Goal: Information Seeking & Learning: Check status

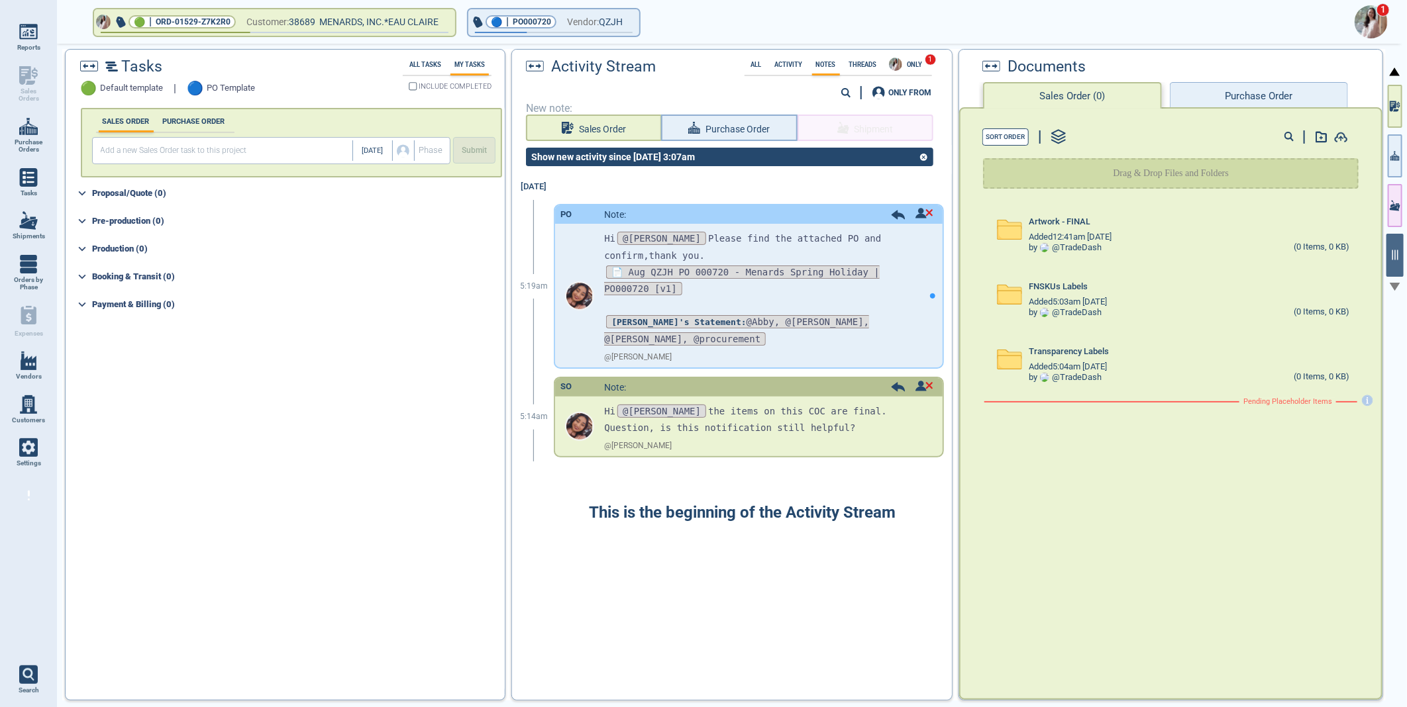
click at [1374, 12] on img at bounding box center [1370, 21] width 33 height 33
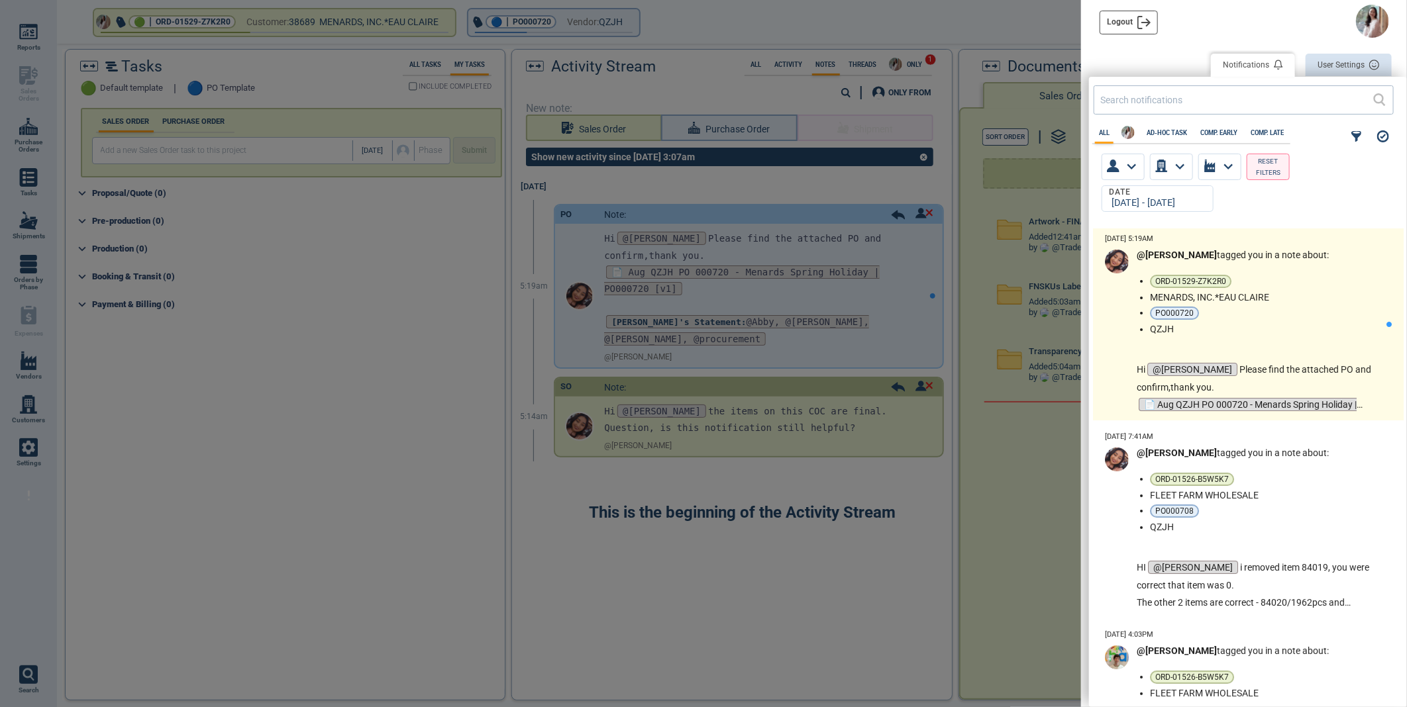
scroll to position [466, 310]
click at [1296, 336] on div "@[PERSON_NAME] tagged you in a note about: ORD-01529-Z7K2R0 MENARDS, INC.*EAU C…" at bounding box center [1262, 332] width 250 height 164
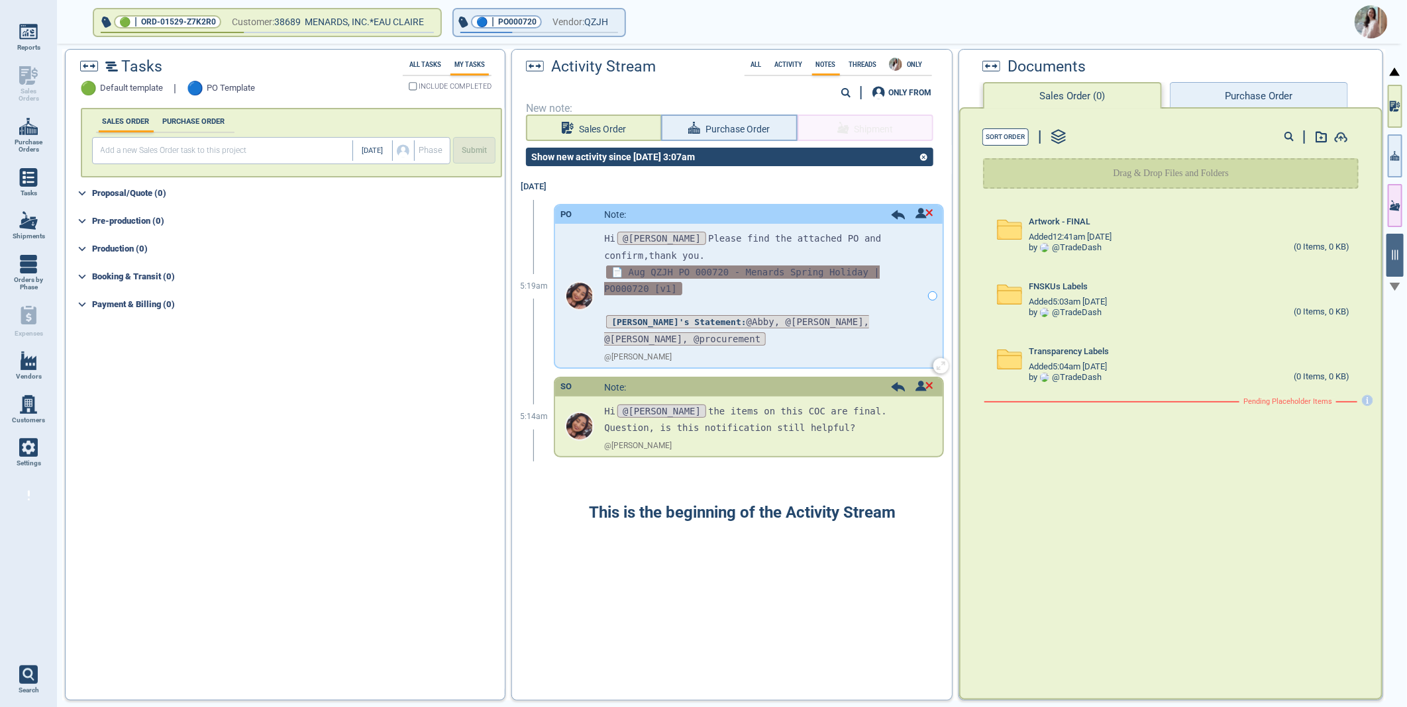
click at [661, 270] on div at bounding box center [703, 353] width 1407 height 707
click at [661, 270] on span "📄 Aug QZJH PO 000720 - Menards Spring Holiday | PO000720 [v1]" at bounding box center [742, 281] width 276 height 30
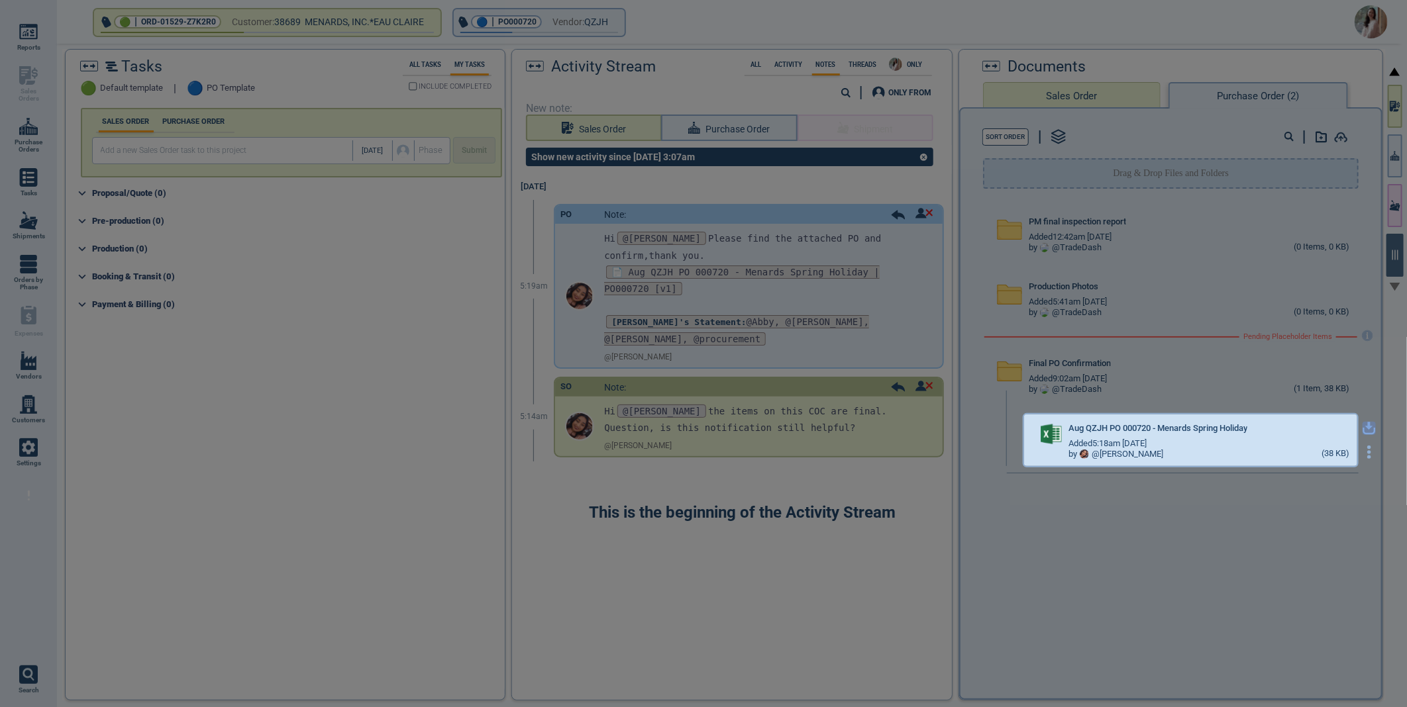
click at [1362, 429] on icon "button" at bounding box center [1368, 428] width 13 height 13
